Goal: Find specific page/section: Find specific page/section

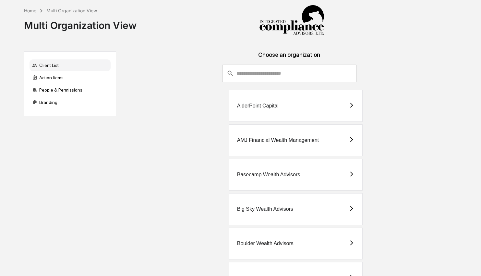
click at [290, 75] on input "consultant-dashboard__filter-organizations-search-bar" at bounding box center [296, 74] width 120 height 18
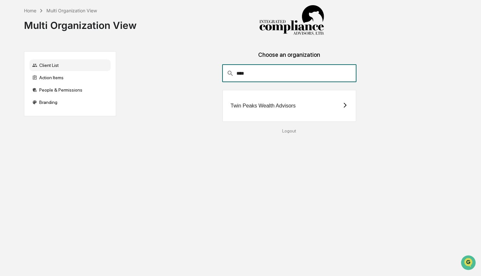
type input "****"
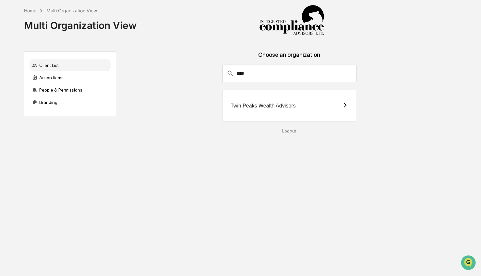
click at [288, 108] on div "Twin Peaks Wealth Advisors" at bounding box center [263, 106] width 65 height 6
